Goal: Task Accomplishment & Management: Use online tool/utility

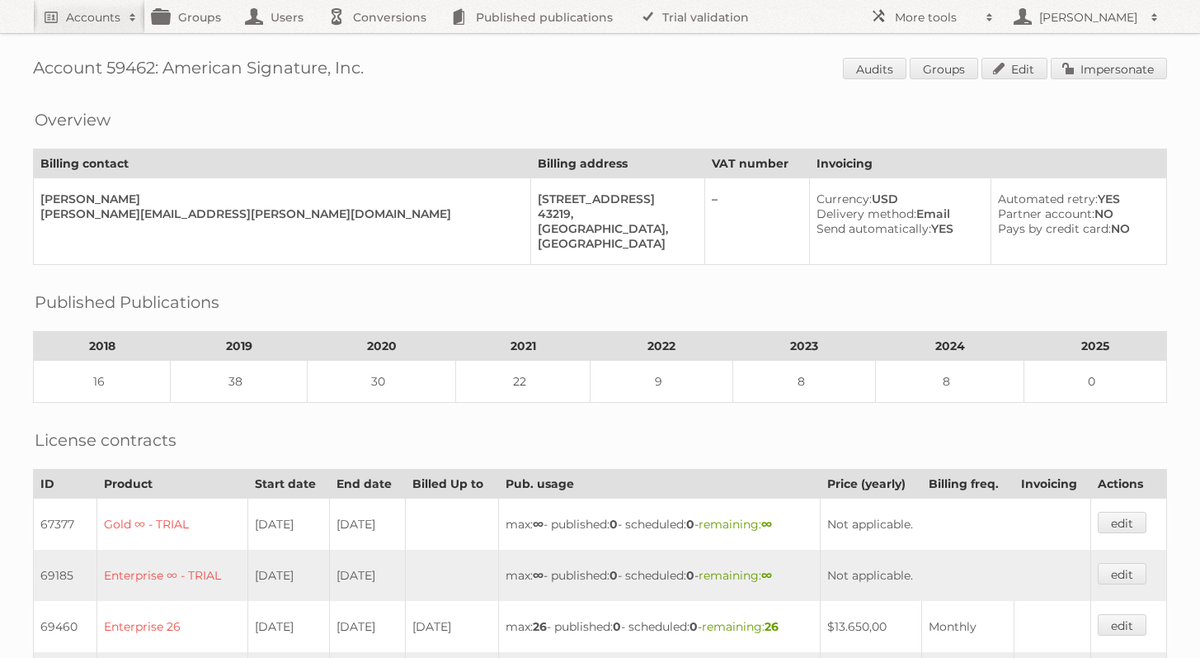
click at [119, 26] on link "Accounts" at bounding box center [89, 16] width 112 height 33
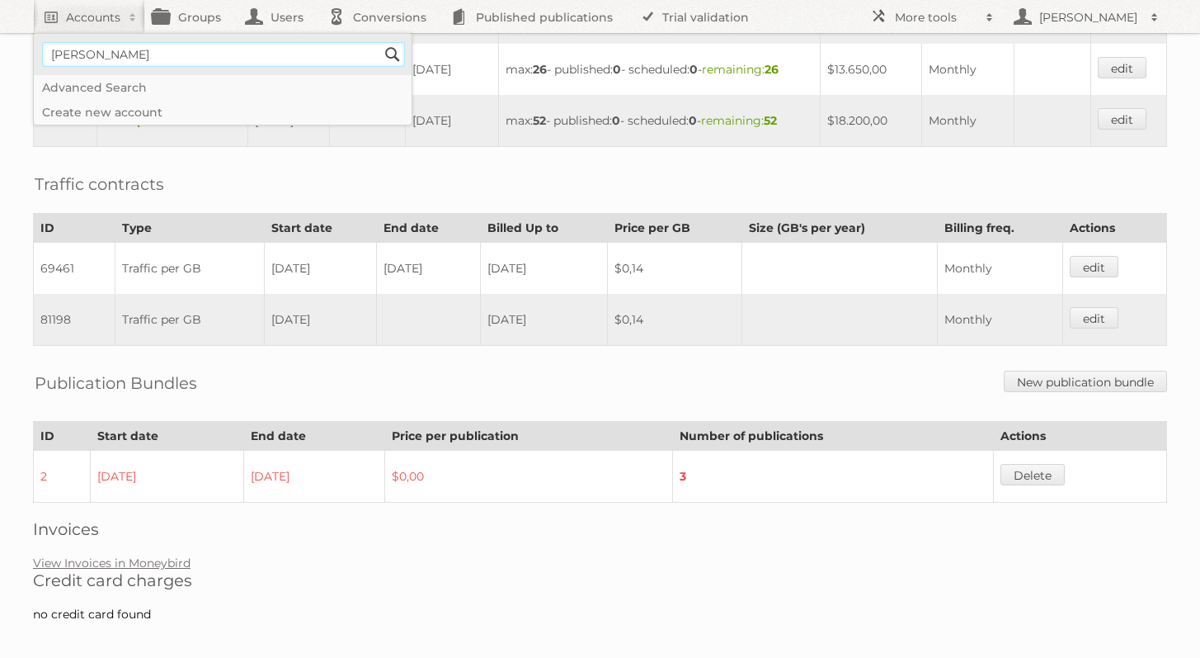
type input"] "[PERSON_NAME]"
click at [380, 42] on input "Search" at bounding box center [392, 54] width 25 height 25
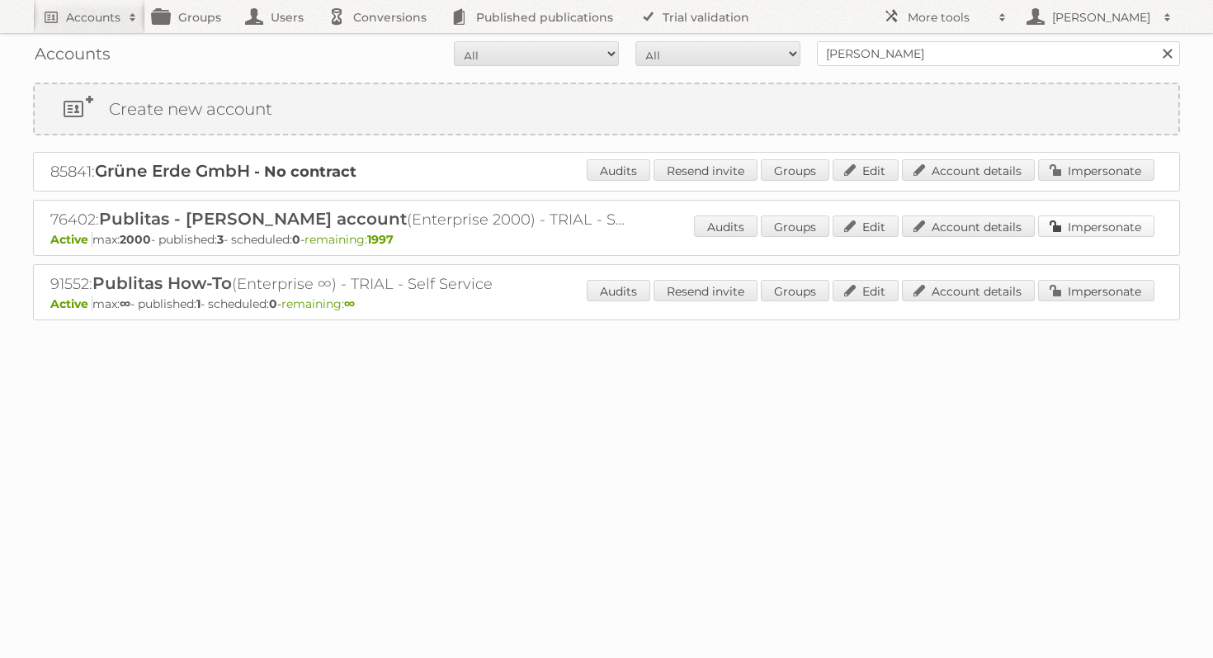
click at [1063, 223] on link "Impersonate" at bounding box center [1096, 225] width 116 height 21
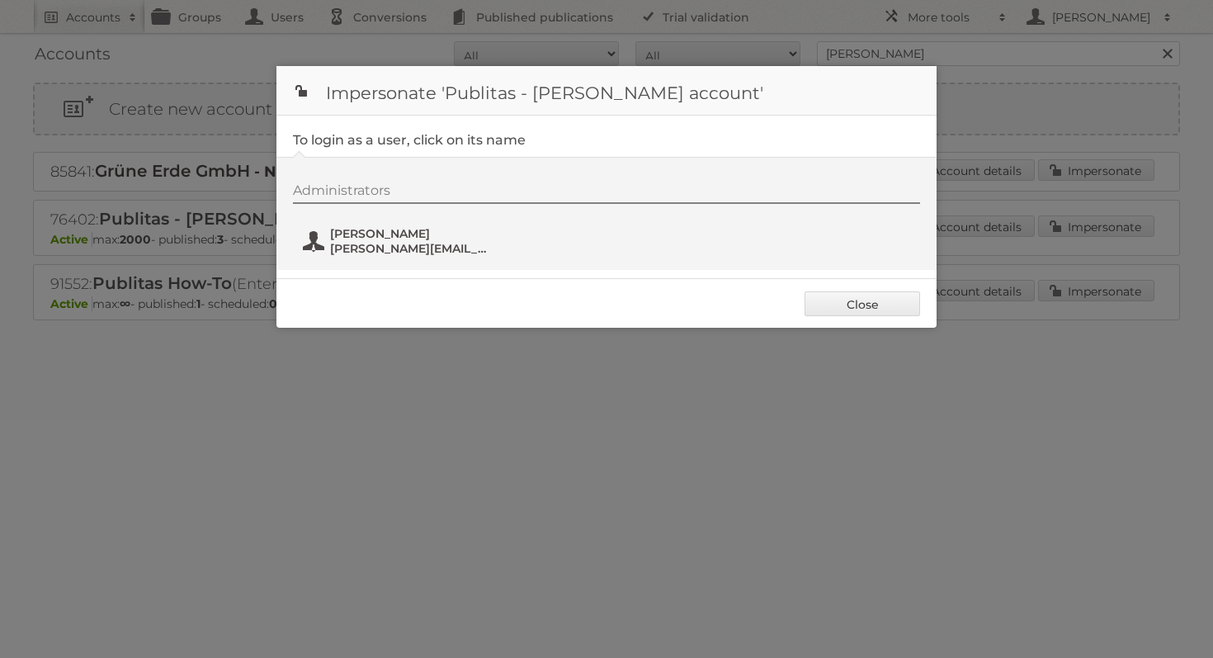
click at [389, 238] on span "[PERSON_NAME]" at bounding box center [410, 233] width 160 height 15
